Goal: Task Accomplishment & Management: Complete application form

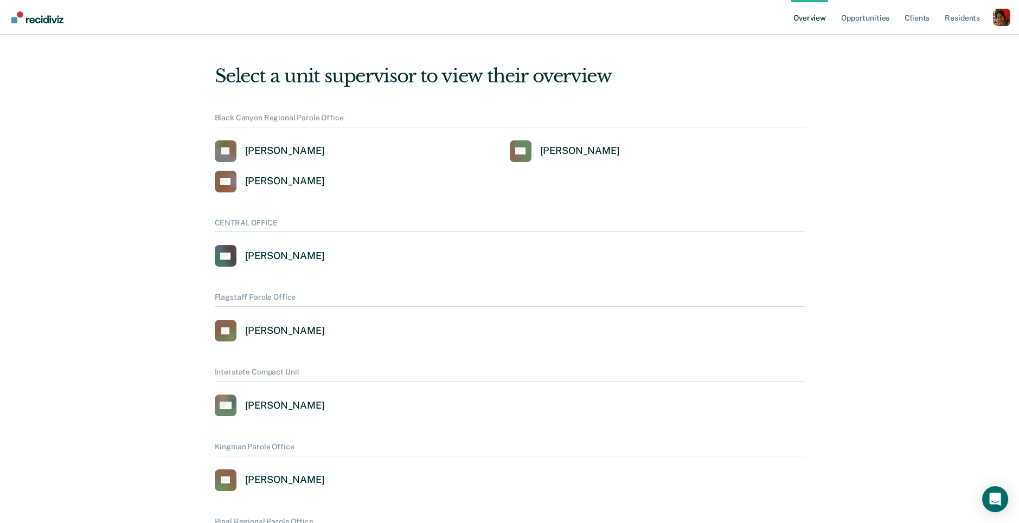
click at [1007, 25] on div "Profile dropdown button" at bounding box center [1001, 17] width 17 height 17
click at [926, 47] on link "Profile" at bounding box center [957, 43] width 87 height 9
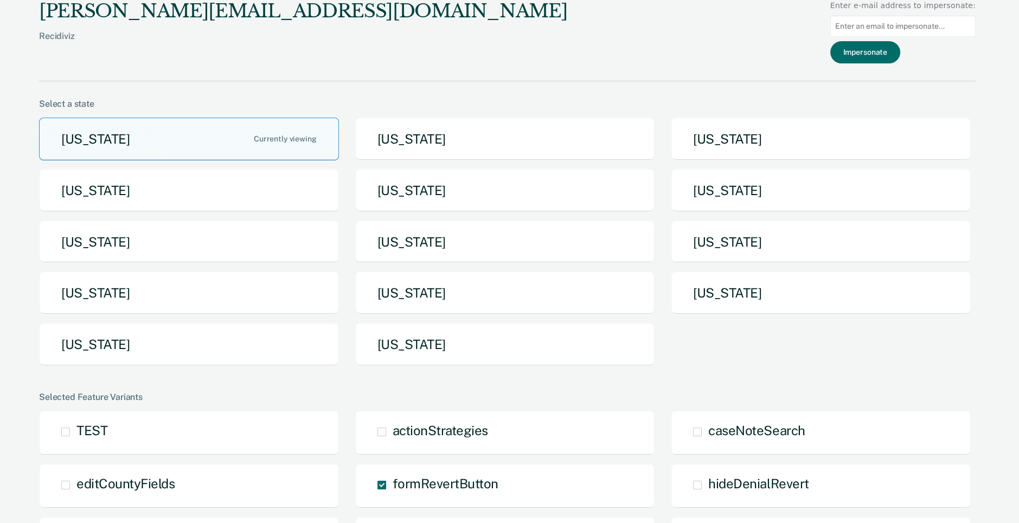
click at [750, 268] on div "[US_STATE] [US_STATE] [US_STATE] [US_STATE] [US_STATE] [US_STATE] [US_STATE] [U…" at bounding box center [507, 246] width 937 height 257
click at [750, 272] on button "[US_STATE]" at bounding box center [821, 293] width 300 height 43
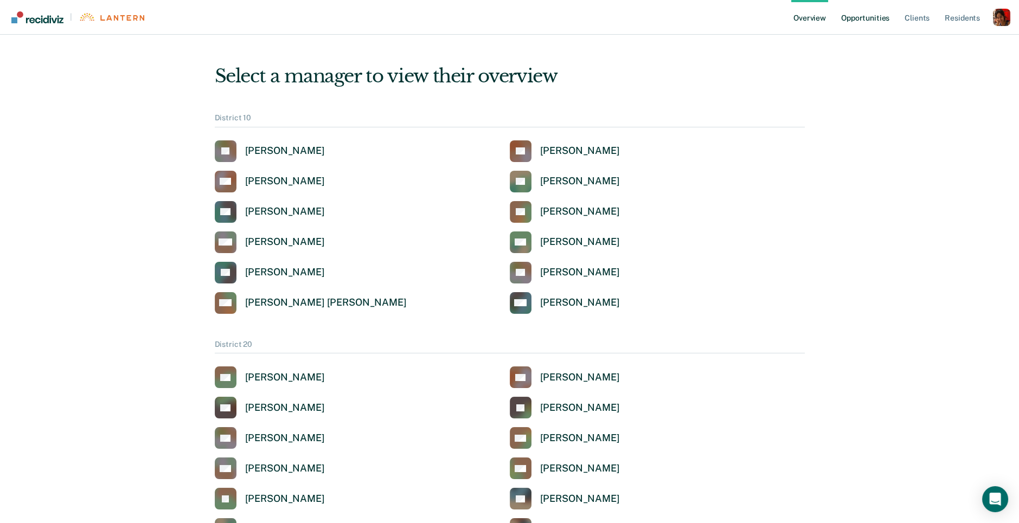
click at [856, 18] on link "Opportunities" at bounding box center [865, 17] width 53 height 35
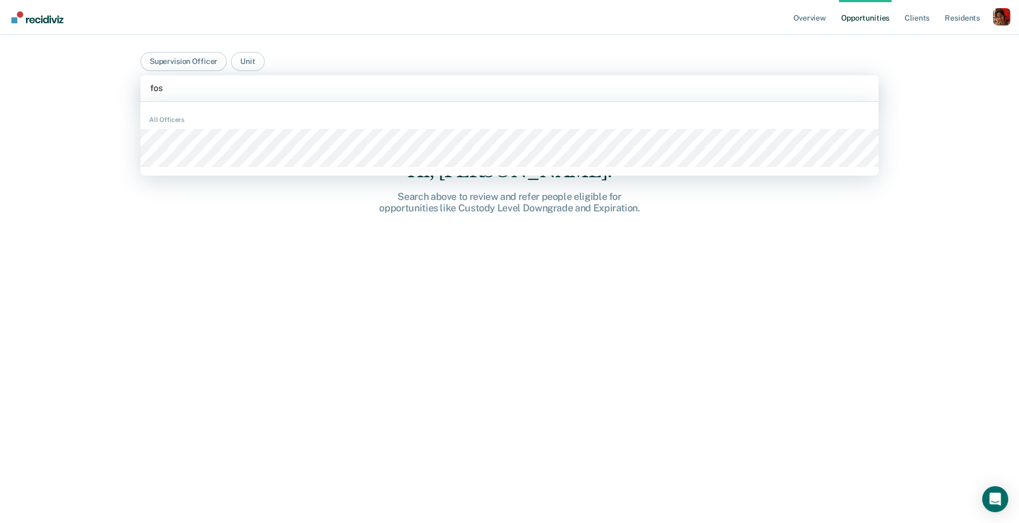
type input "fost"
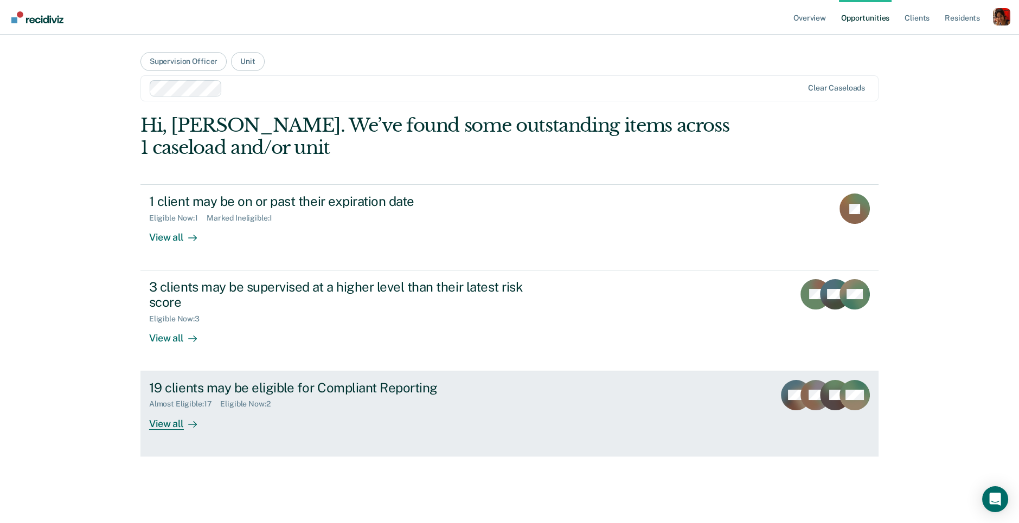
click at [163, 414] on div "View all" at bounding box center [179, 419] width 61 height 21
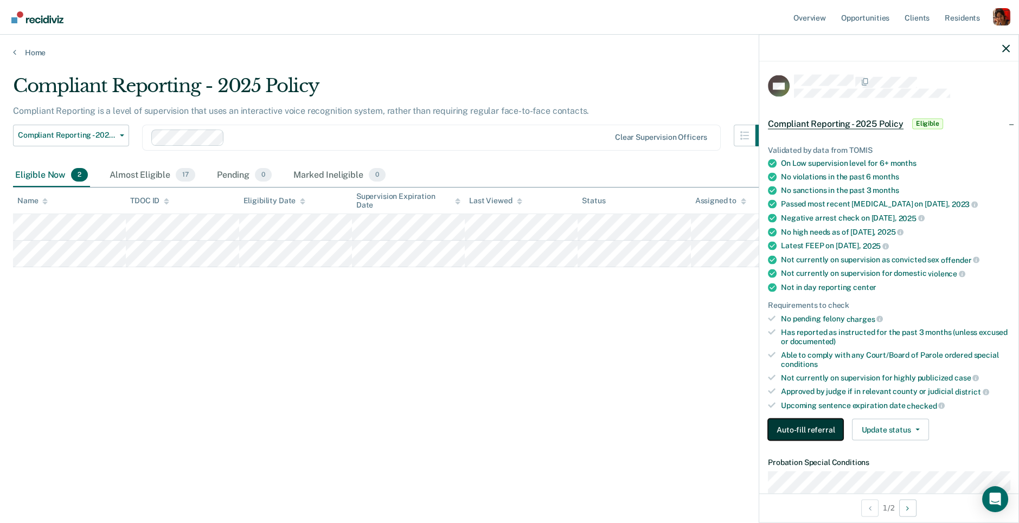
click at [798, 428] on button "Auto-fill referral" at bounding box center [805, 430] width 75 height 22
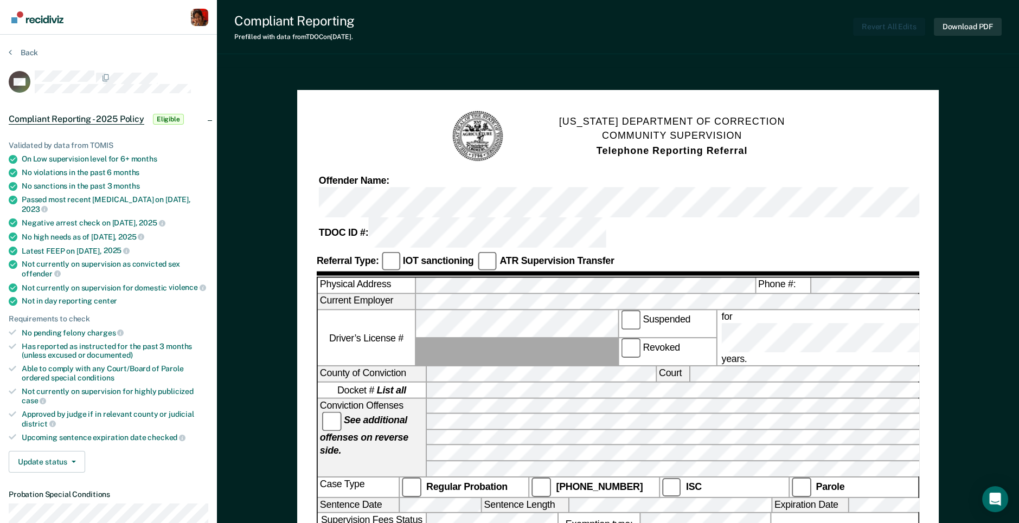
click at [9, 49] on icon at bounding box center [10, 52] width 3 height 9
